Goal: Task Accomplishment & Management: Complete application form

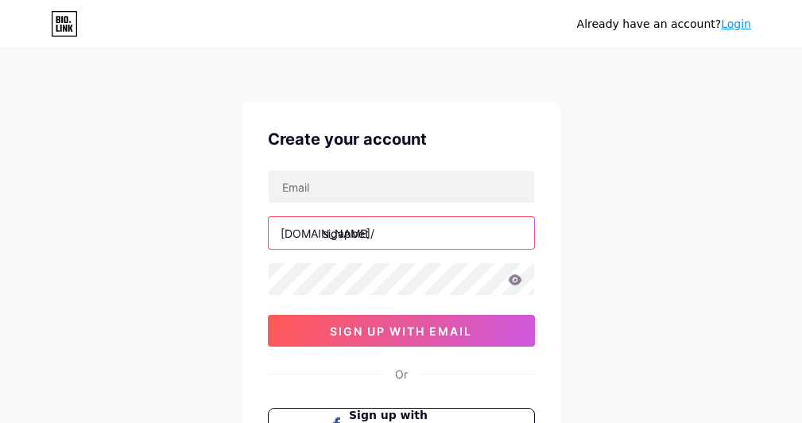
click at [405, 237] on input "sigapbet" at bounding box center [402, 233] width 266 height 32
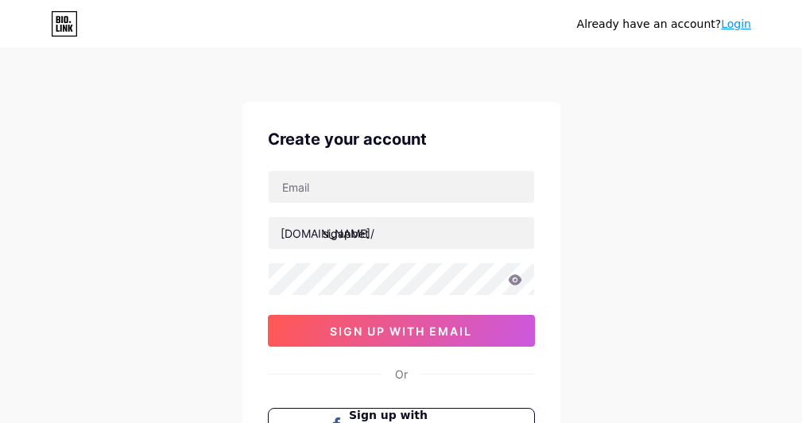
click at [298, 232] on div "[DOMAIN_NAME]/" at bounding box center [328, 233] width 94 height 17
click at [313, 228] on div "[DOMAIN_NAME]/" at bounding box center [328, 233] width 94 height 17
drag, startPoint x: 724, startPoint y: 205, endPoint x: 597, endPoint y: 231, distance: 129.9
click at [597, 231] on div "Already have an account? Login Create your account [DOMAIN_NAME]/ sigapbet 0cAF…" at bounding box center [401, 304] width 802 height 608
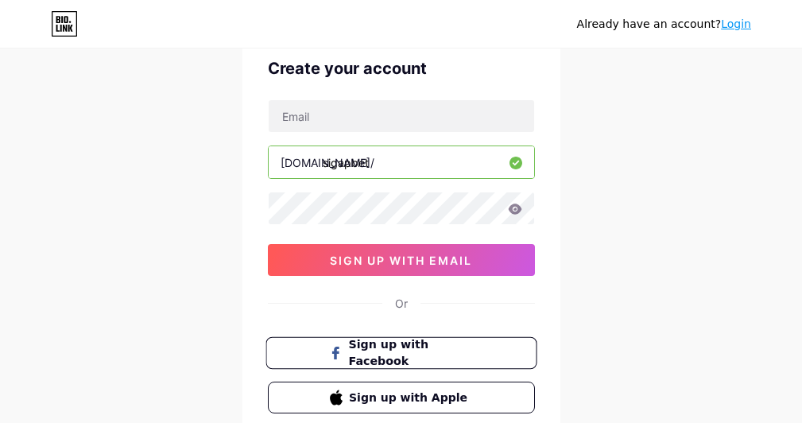
scroll to position [26, 0]
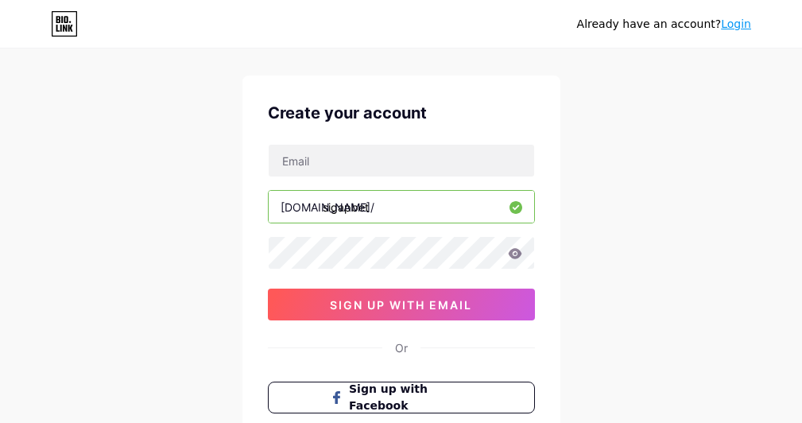
drag, startPoint x: 177, startPoint y: 142, endPoint x: 248, endPoint y: 137, distance: 70.9
click at [128, 134] on div "Already have an account? Login Create your account [DOMAIN_NAME]/ sigapbet 0cAF…" at bounding box center [401, 278] width 802 height 608
drag, startPoint x: 642, startPoint y: 173, endPoint x: 181, endPoint y: 173, distance: 460.3
click at [149, 173] on div "Already have an account? Login Create your account [DOMAIN_NAME]/ sigapbet 0cAF…" at bounding box center [401, 278] width 802 height 608
drag, startPoint x: 599, startPoint y: 180, endPoint x: 198, endPoint y: 162, distance: 401.8
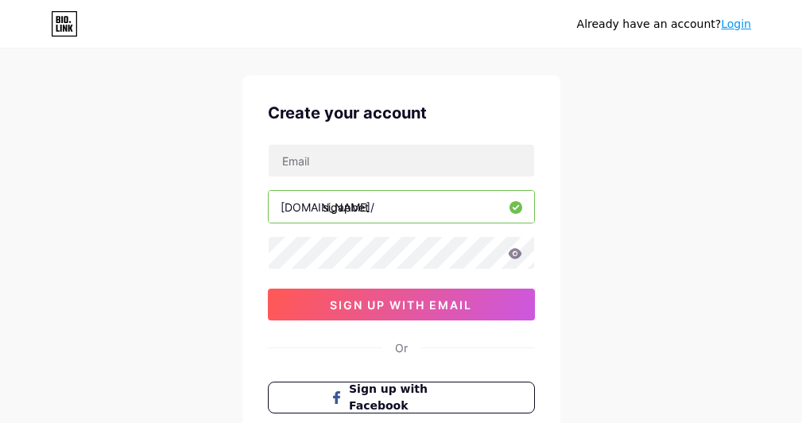
click at [198, 162] on div "Already have an account? Login Create your account [DOMAIN_NAME]/ sigapbet 0cAF…" at bounding box center [401, 278] width 802 height 608
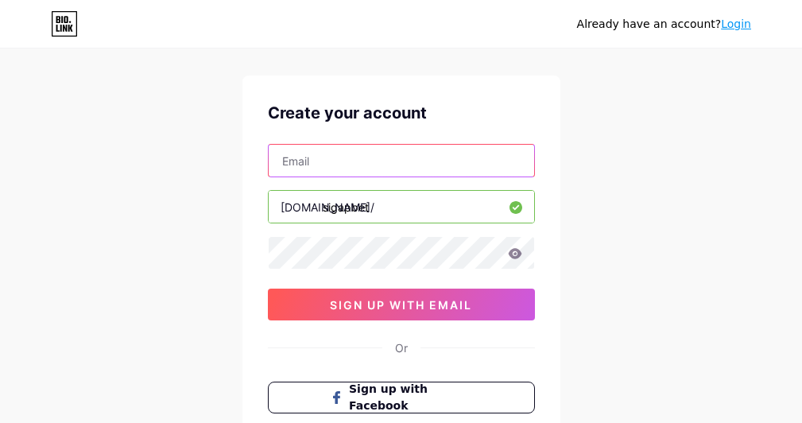
click at [320, 153] on input "text" at bounding box center [402, 161] width 266 height 32
click at [368, 160] on input "text" at bounding box center [402, 161] width 266 height 32
paste input "[EMAIL_ADDRESS][DOMAIN_NAME]"
type input "[EMAIL_ADDRESS][DOMAIN_NAME]"
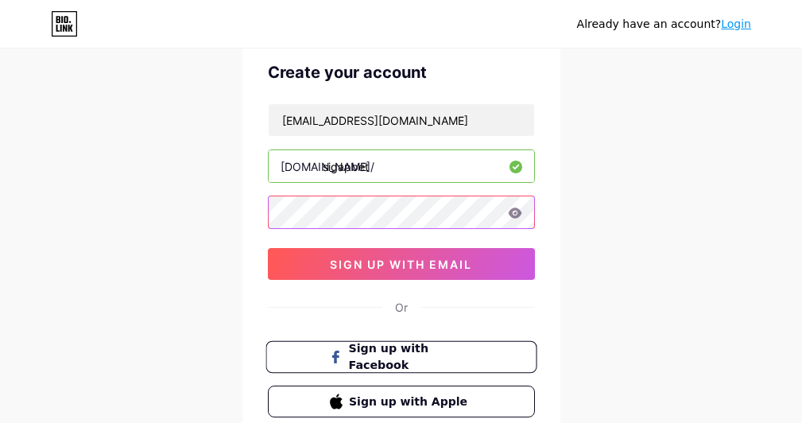
scroll to position [106, 0]
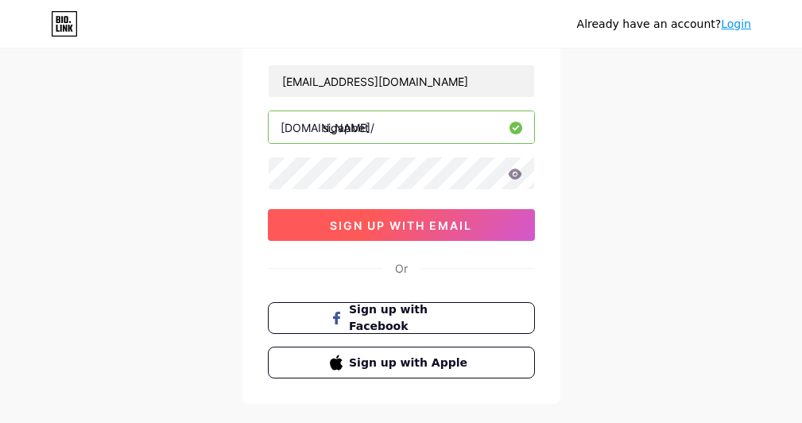
click at [413, 231] on span "sign up with email" at bounding box center [401, 226] width 142 height 14
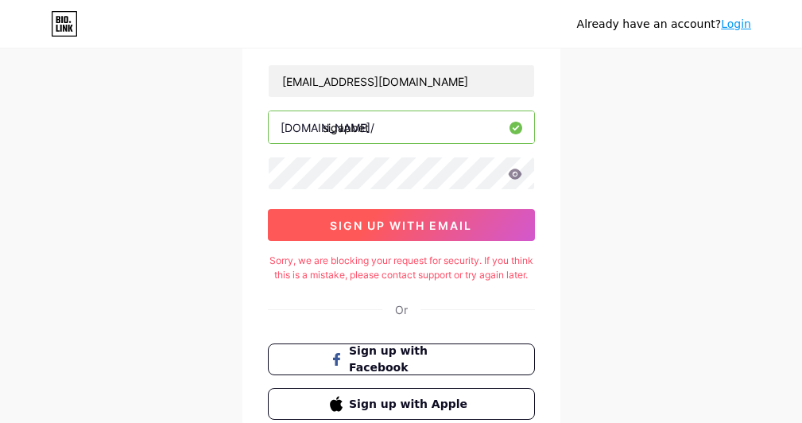
click at [433, 226] on span "sign up with email" at bounding box center [401, 226] width 142 height 14
